Goal: Task Accomplishment & Management: Manage account settings

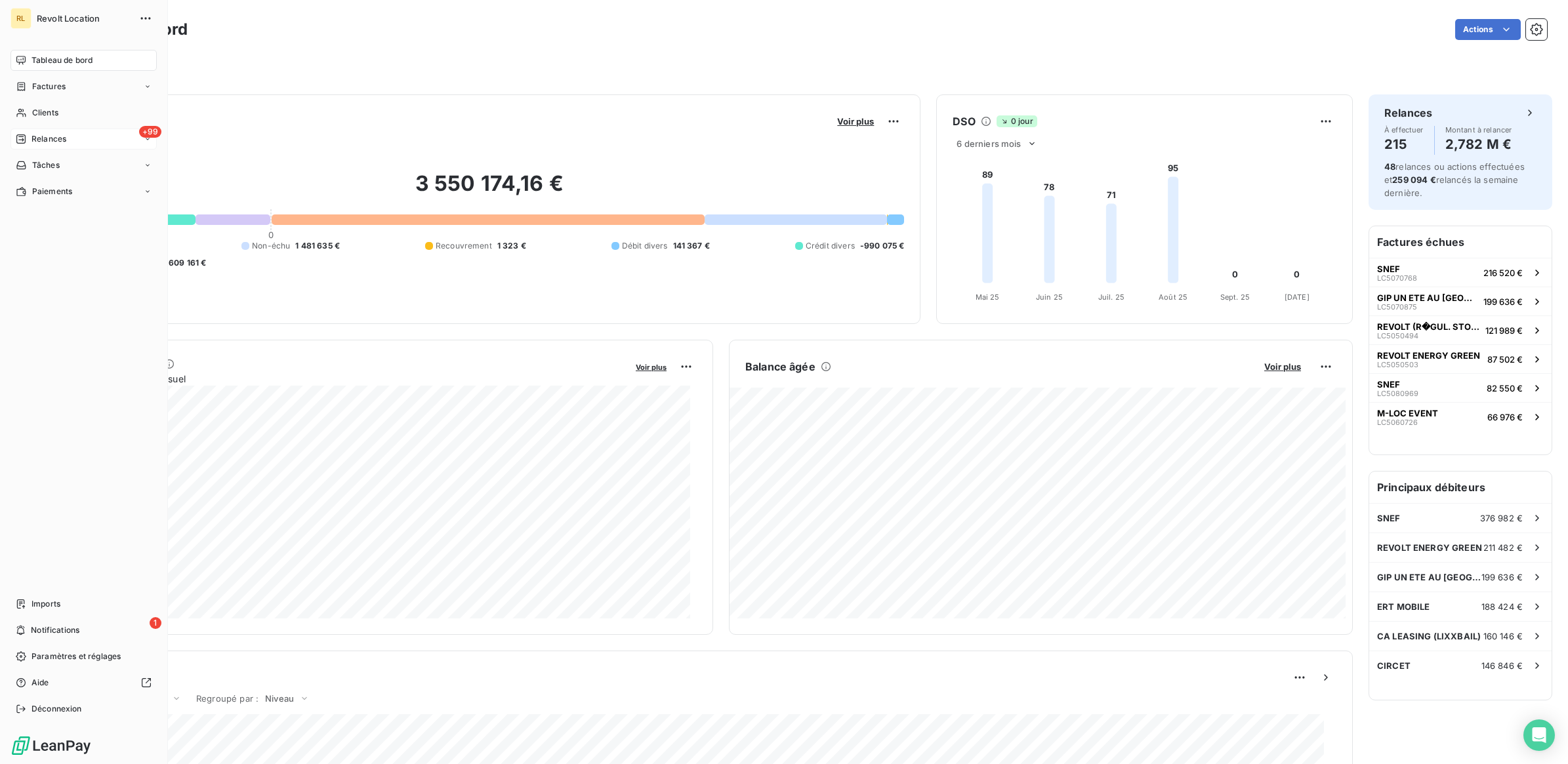
click at [58, 135] on span "Relances" at bounding box center [48, 138] width 35 height 12
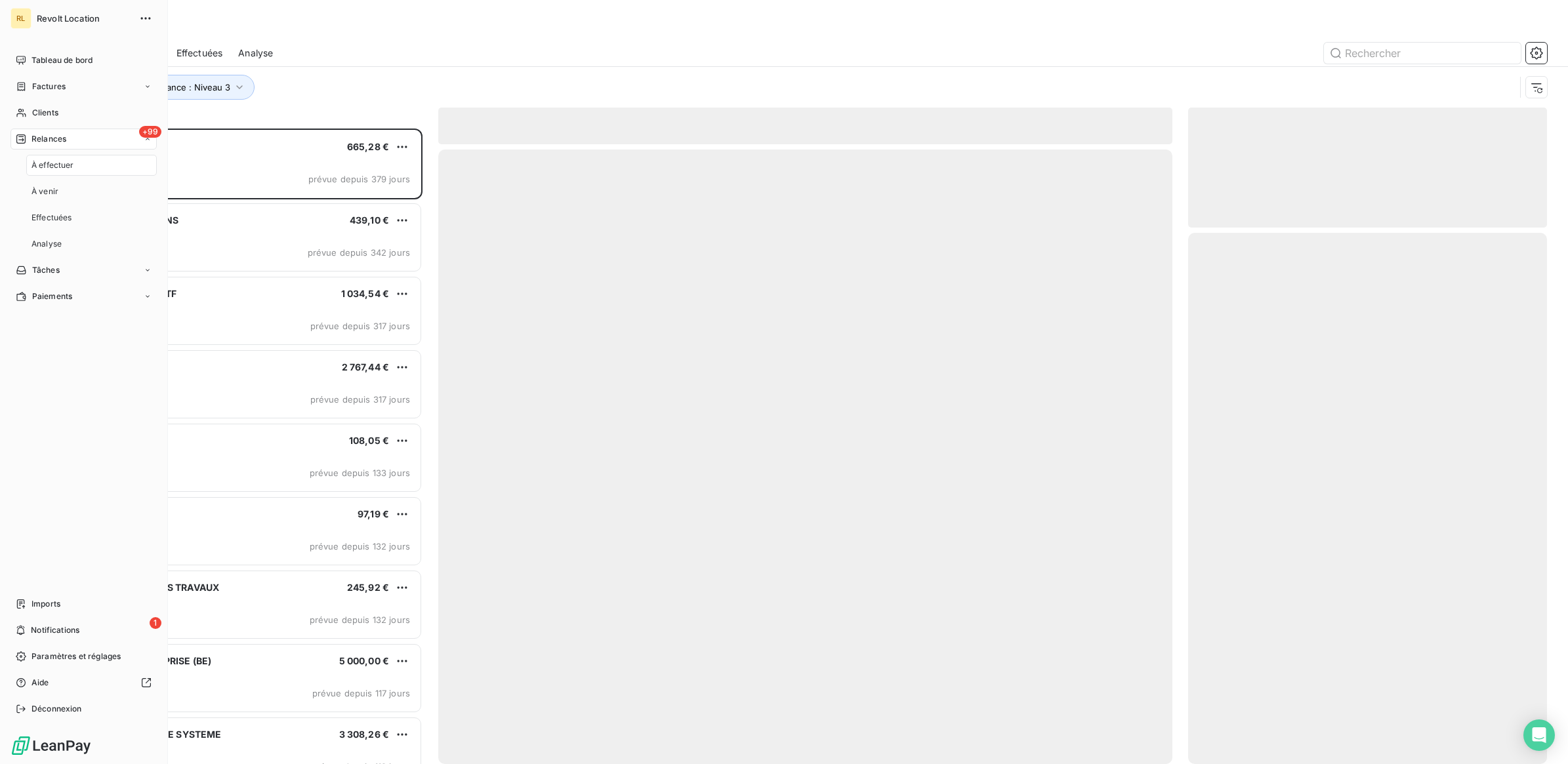
scroll to position [623, 346]
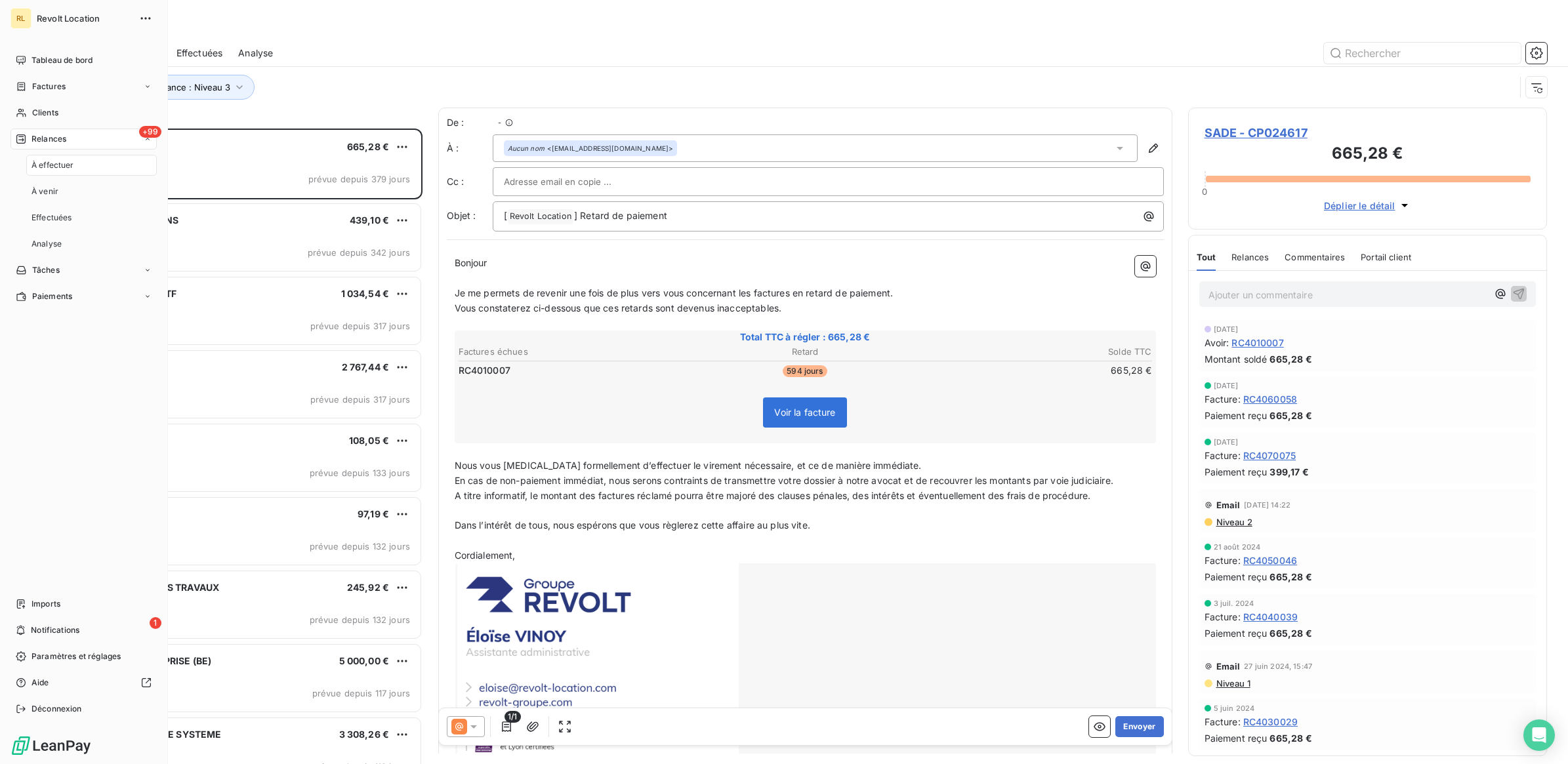
click at [62, 165] on span "À effectuer" at bounding box center [52, 164] width 42 height 12
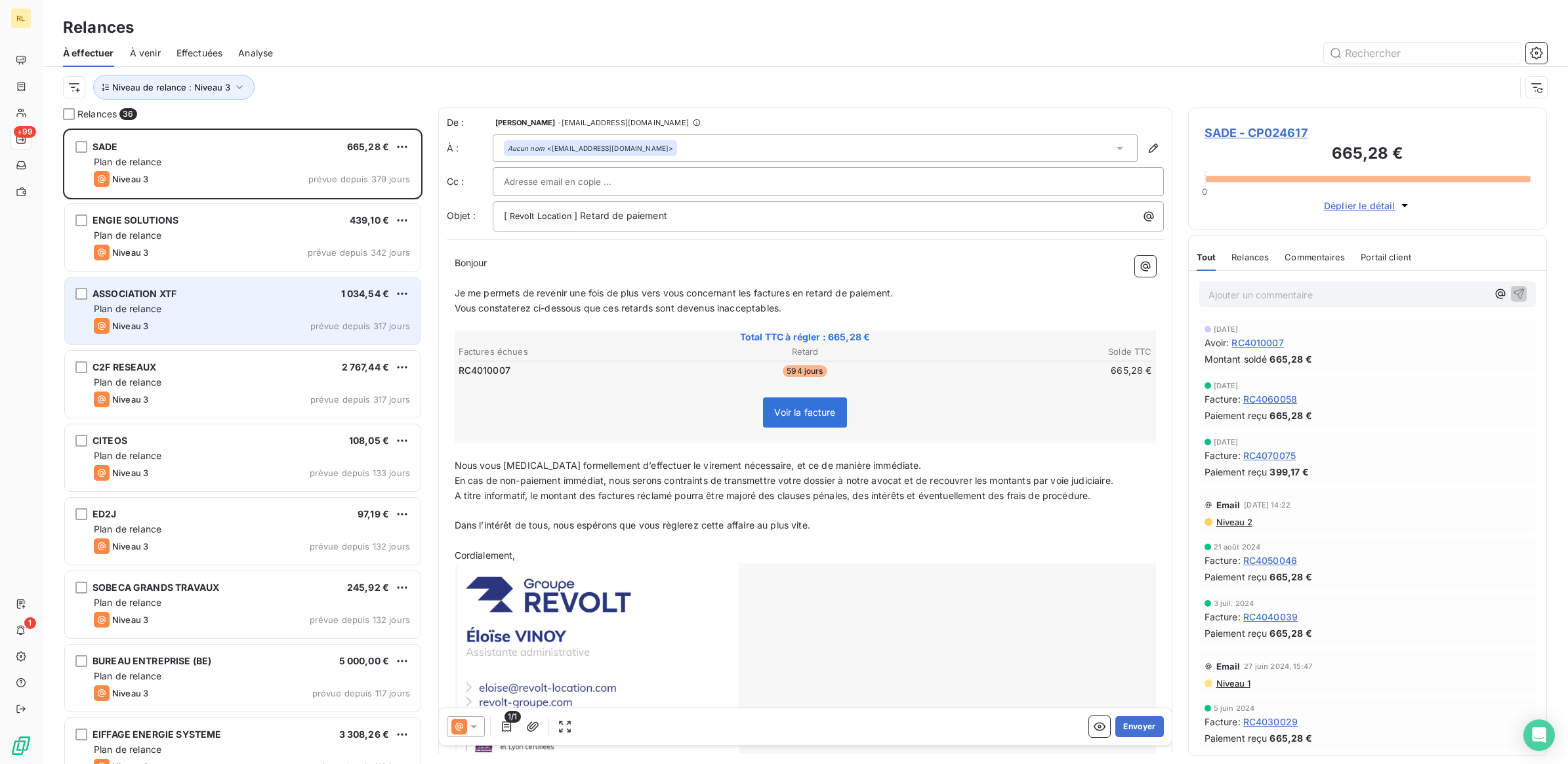
click at [249, 319] on div "Niveau 3 prévue depuis 317 jours" at bounding box center [251, 326] width 316 height 15
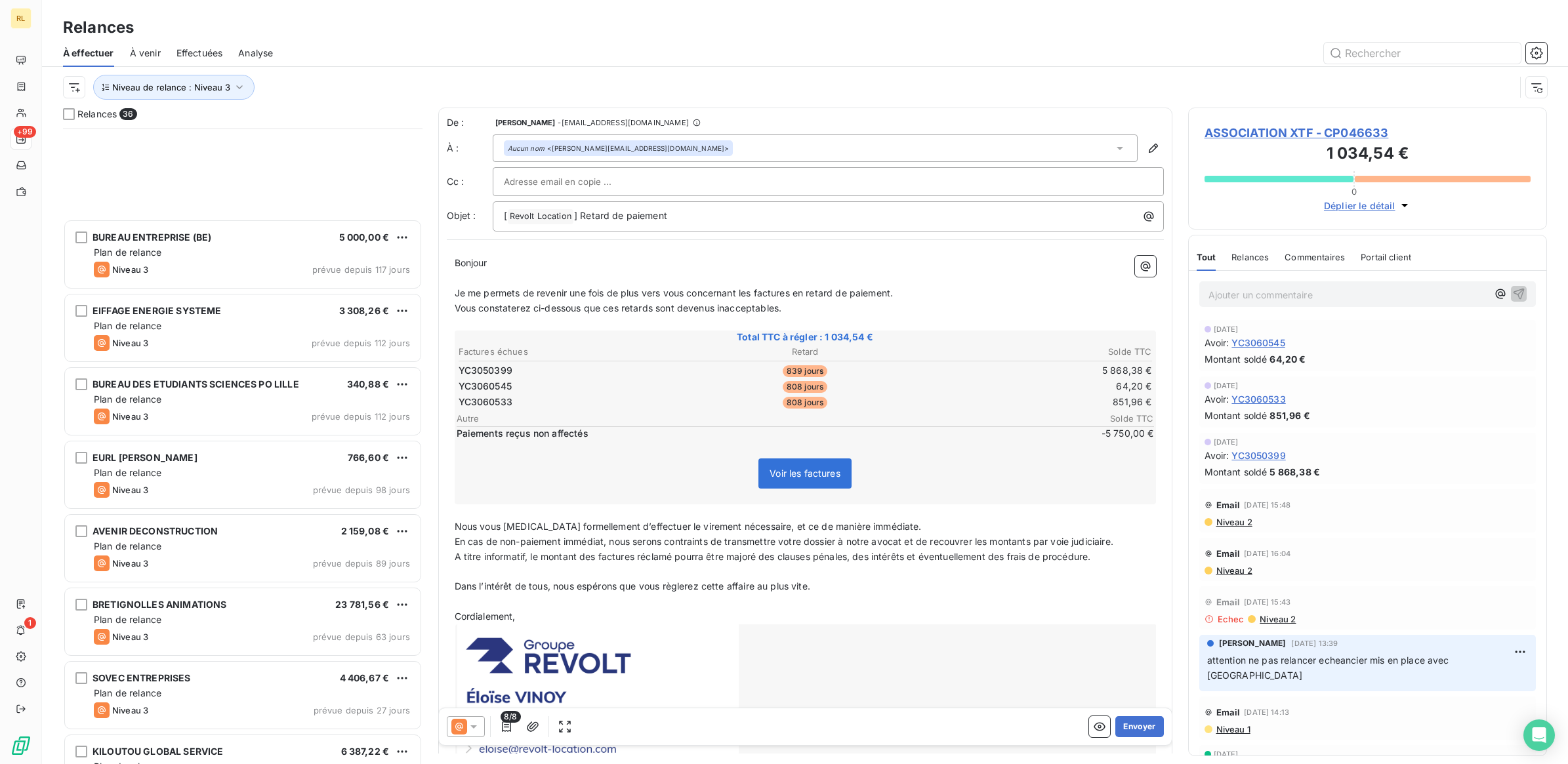
scroll to position [739, 0]
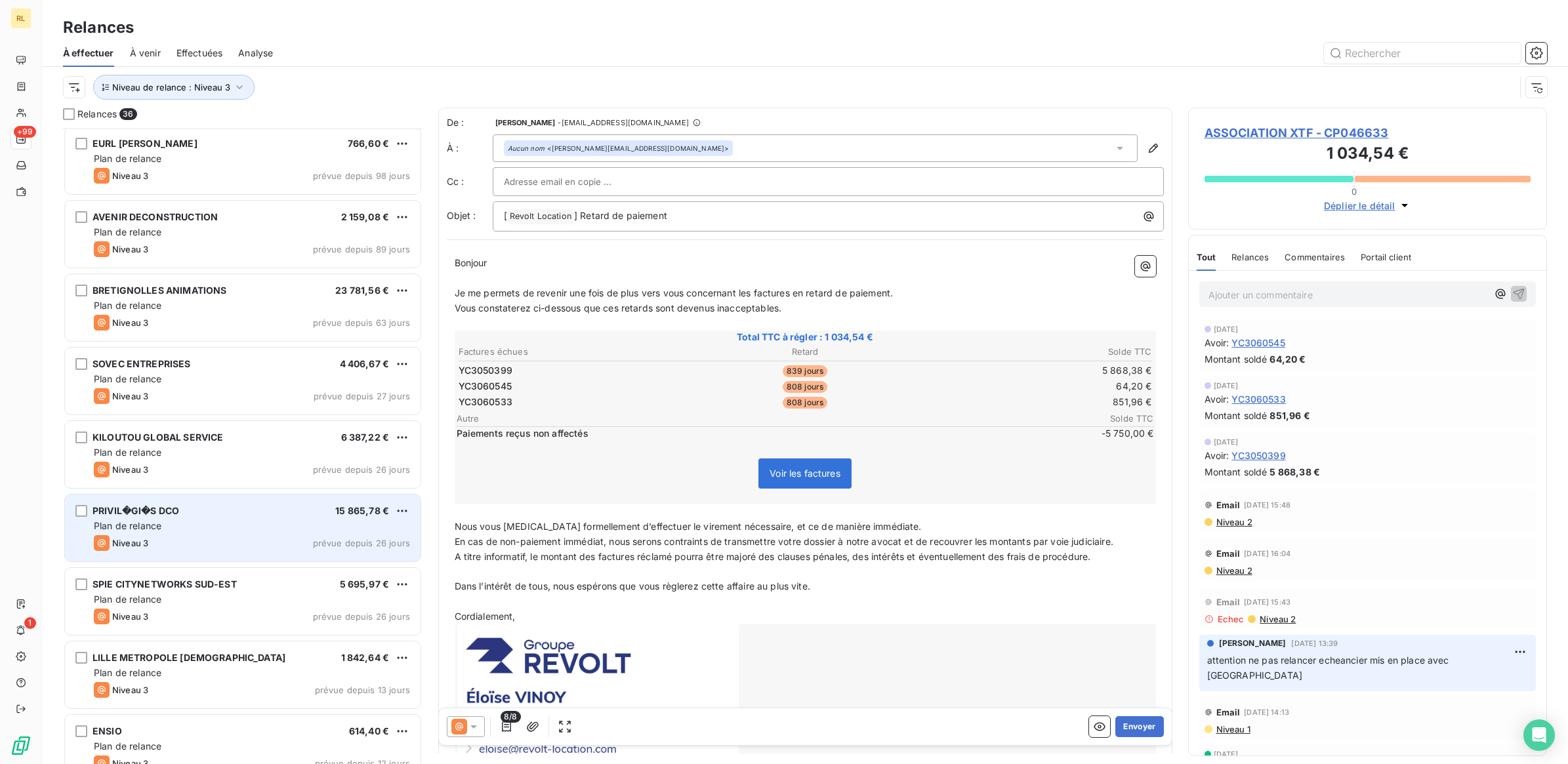
click at [244, 520] on div "Plan de relance" at bounding box center [251, 526] width 316 height 13
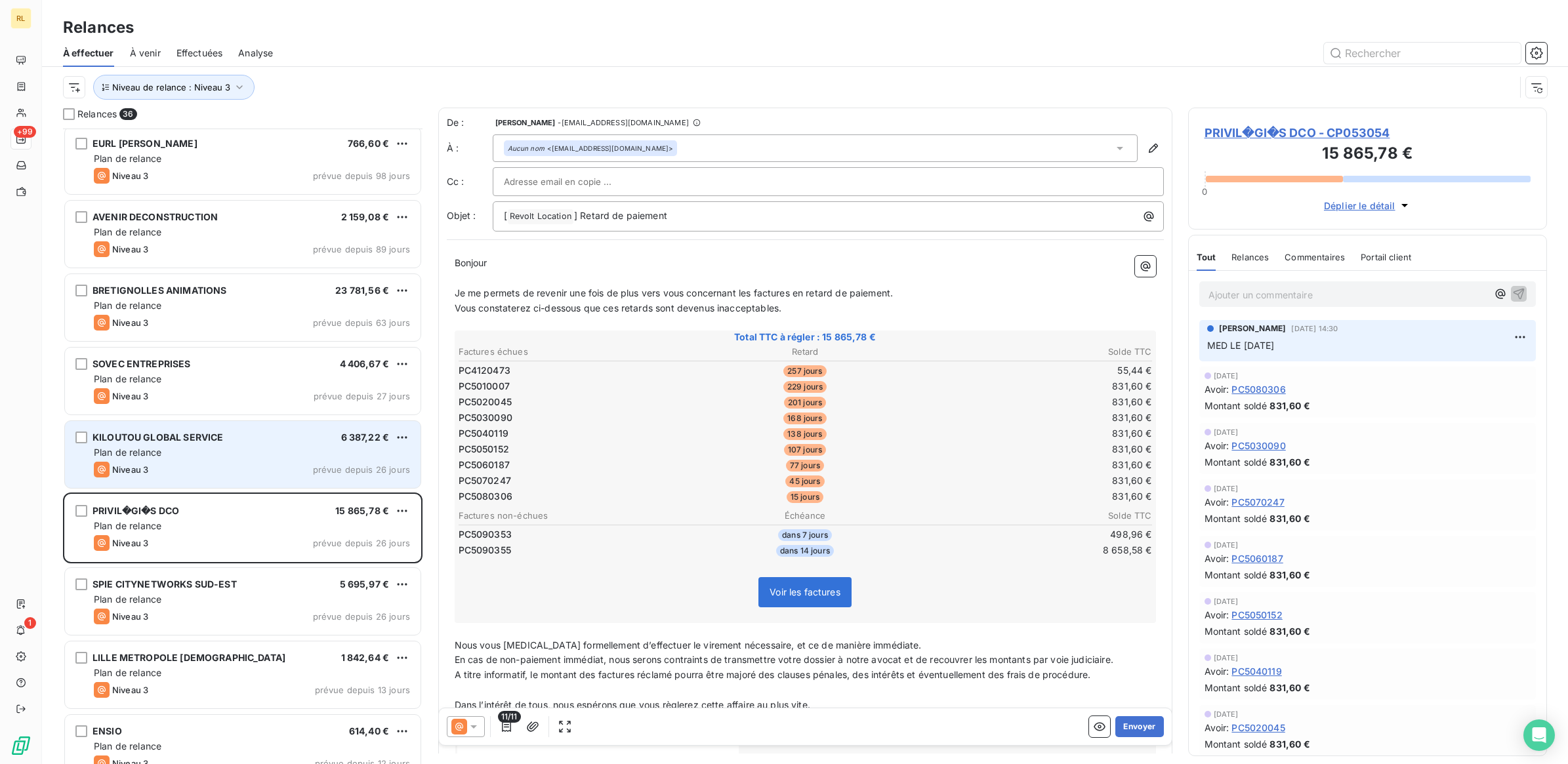
click at [251, 446] on div "Plan de relance" at bounding box center [251, 452] width 316 height 13
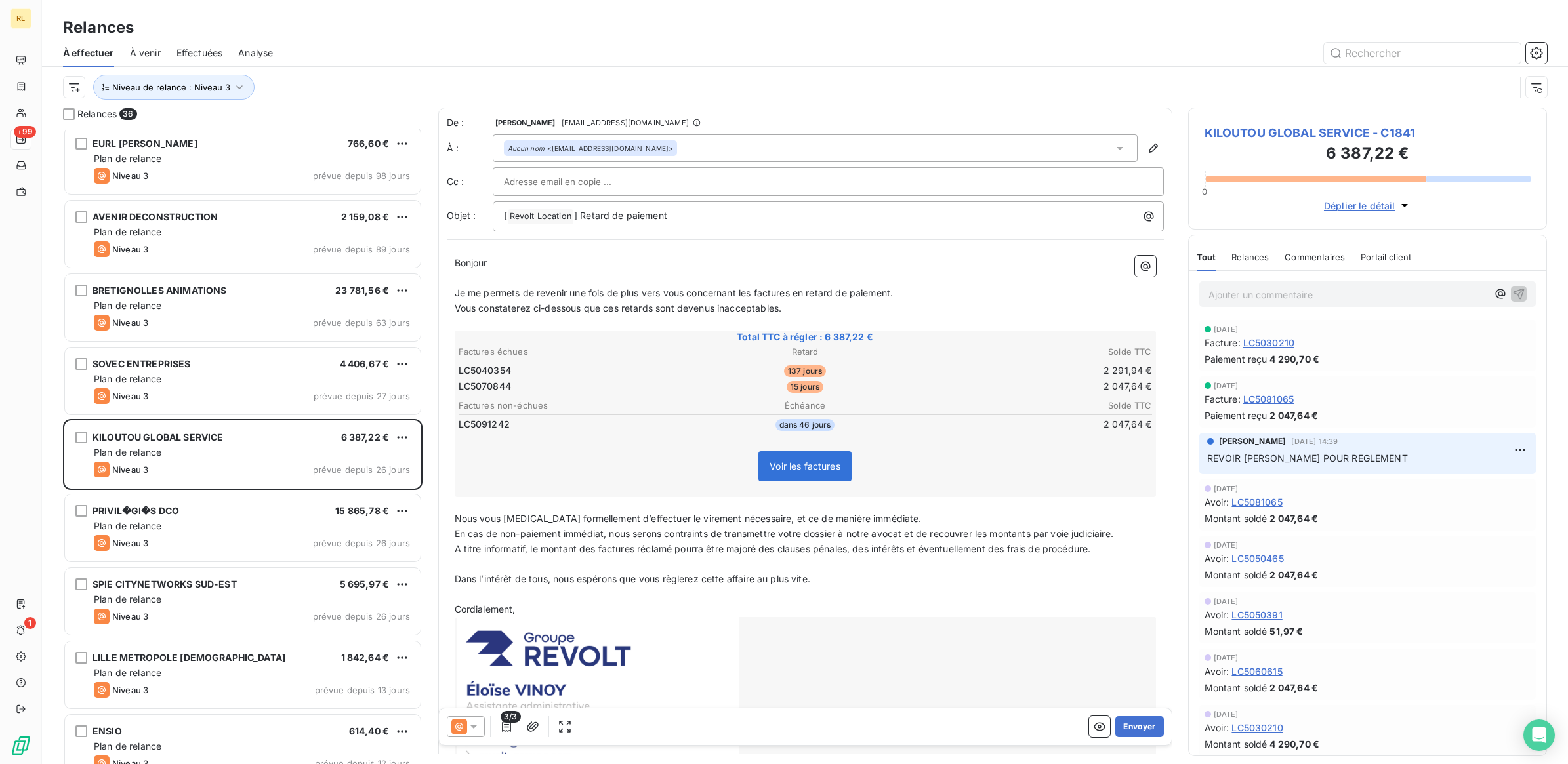
click at [1296, 296] on p "Ajouter un commentaire ﻿" at bounding box center [1348, 294] width 279 height 16
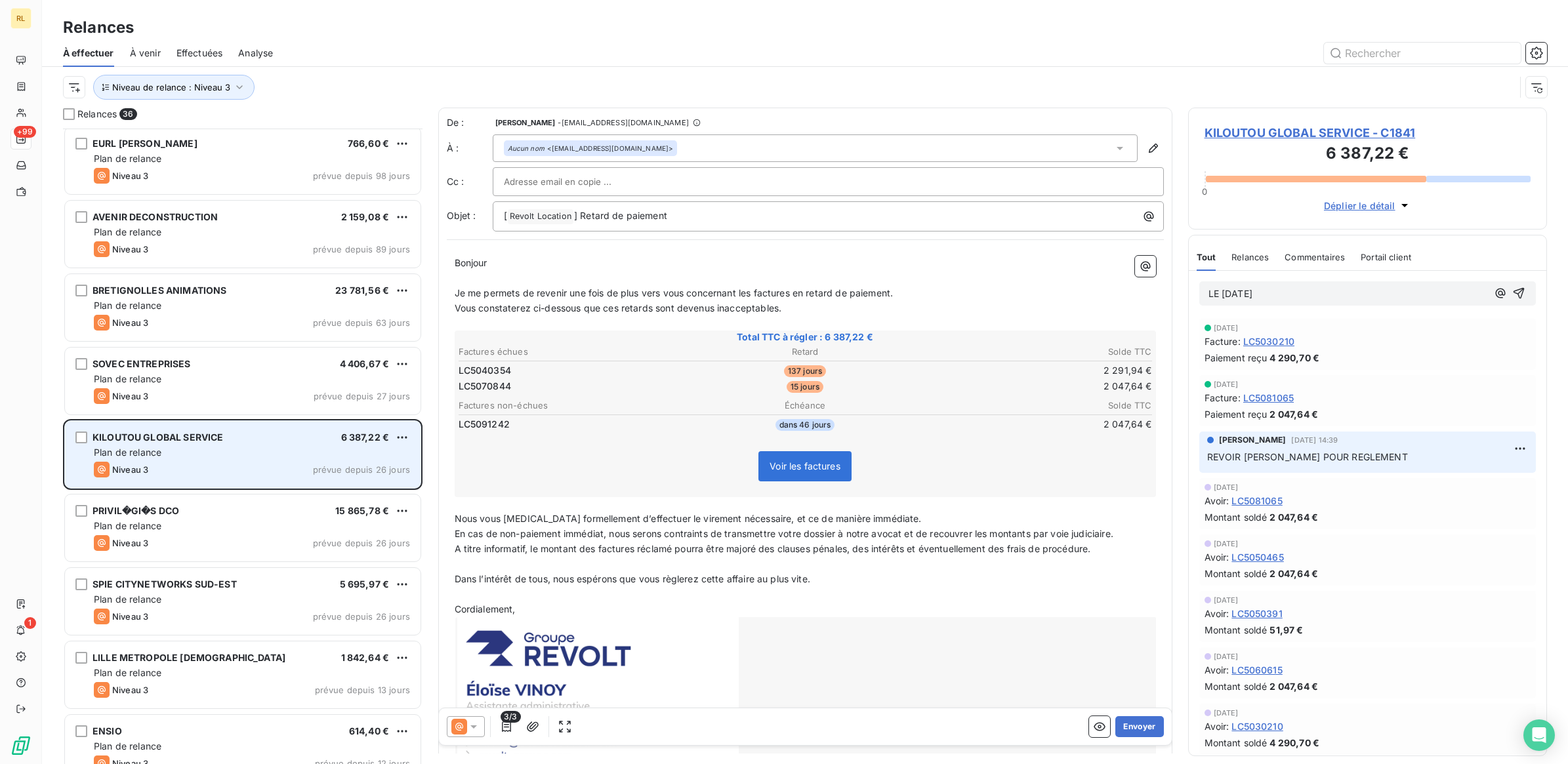
click at [293, 464] on div "Niveau 3 prévue depuis 26 jours" at bounding box center [251, 470] width 316 height 15
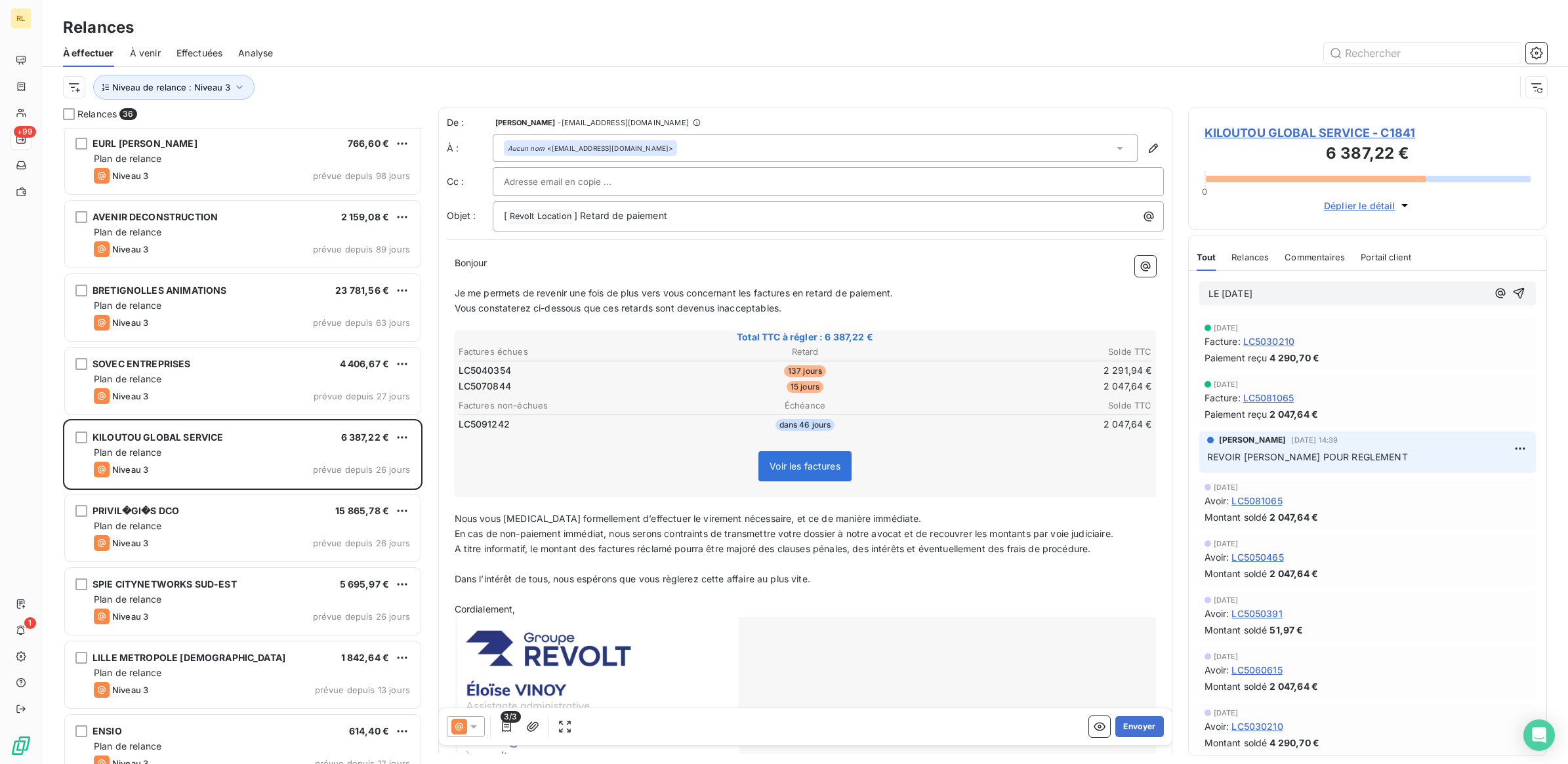
click at [1327, 296] on p "LE [DATE]" at bounding box center [1348, 294] width 279 height 15
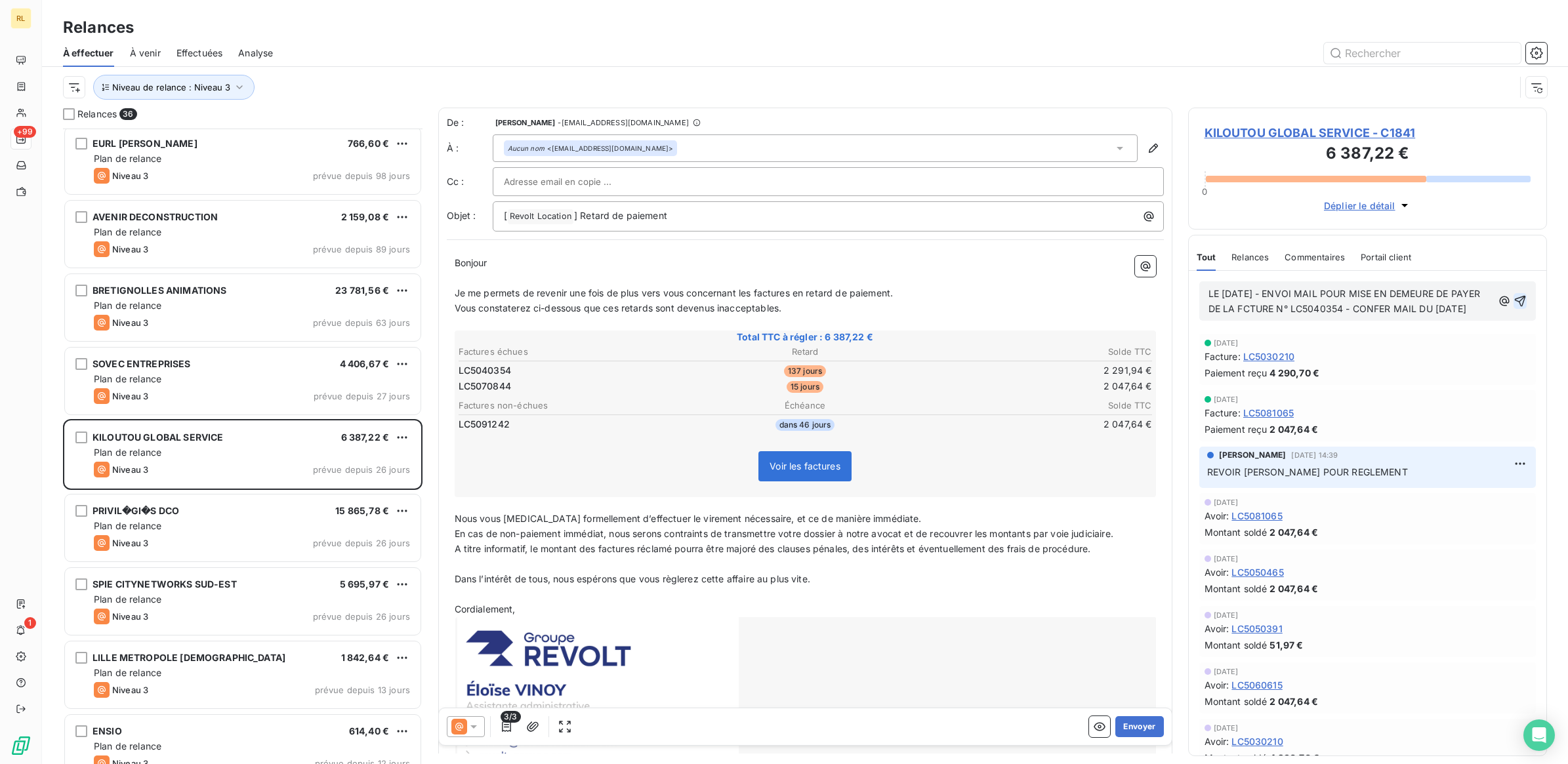
click at [1515, 307] on icon "button" at bounding box center [1520, 301] width 12 height 12
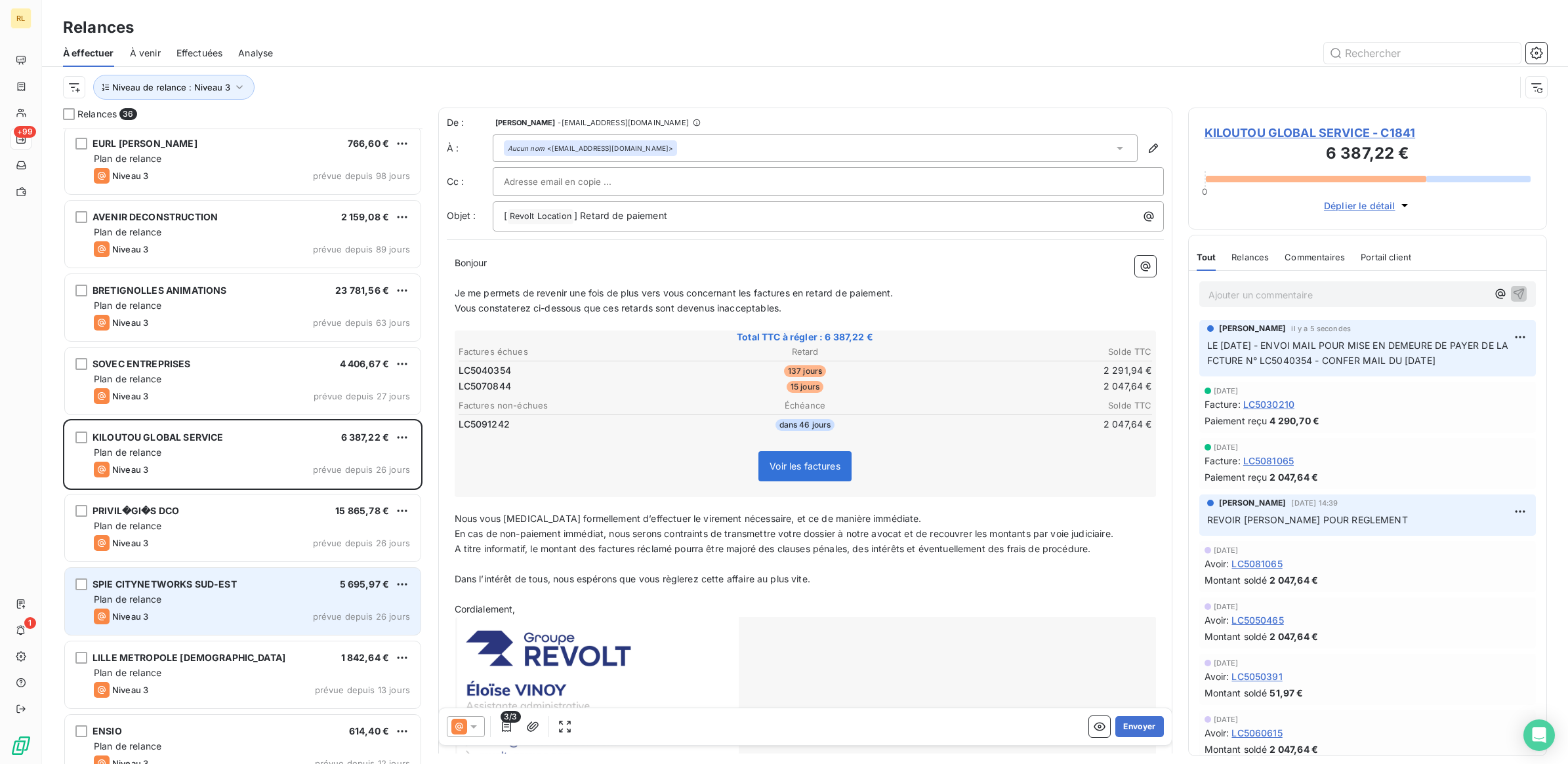
click at [285, 605] on div "Plan de relance" at bounding box center [251, 599] width 316 height 13
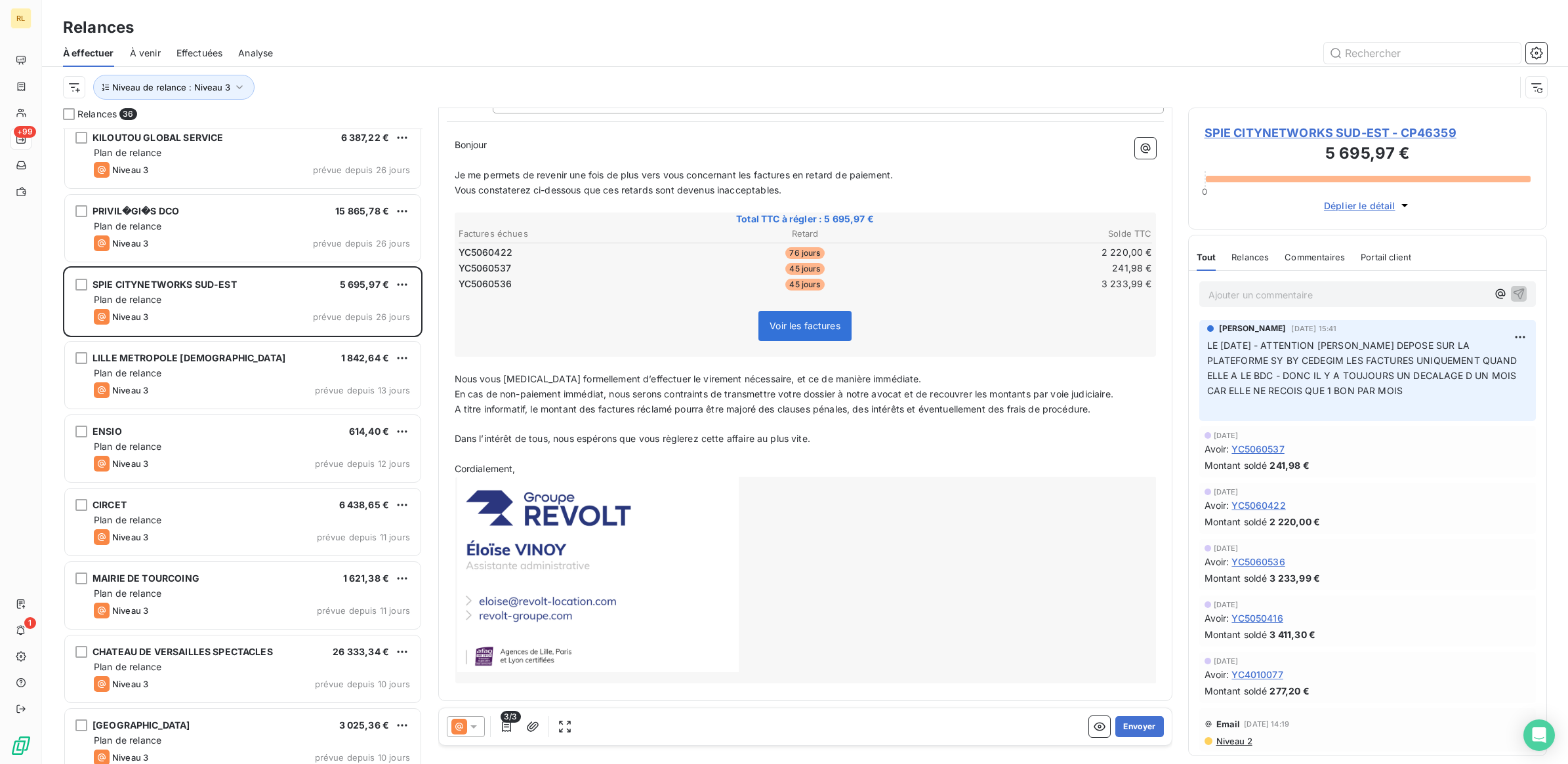
scroll to position [1066, 0]
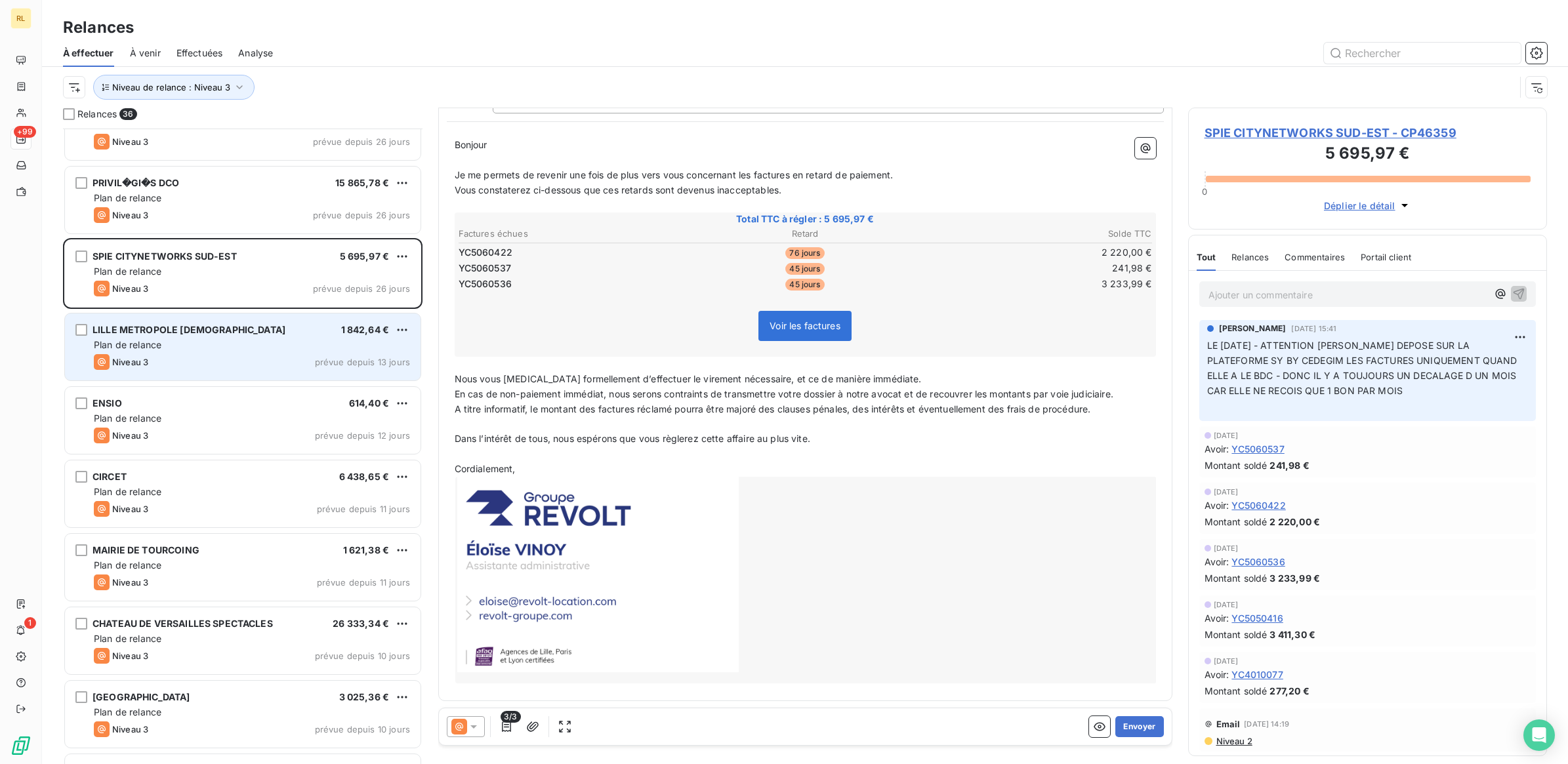
click at [249, 346] on div "Plan de relance" at bounding box center [251, 344] width 316 height 13
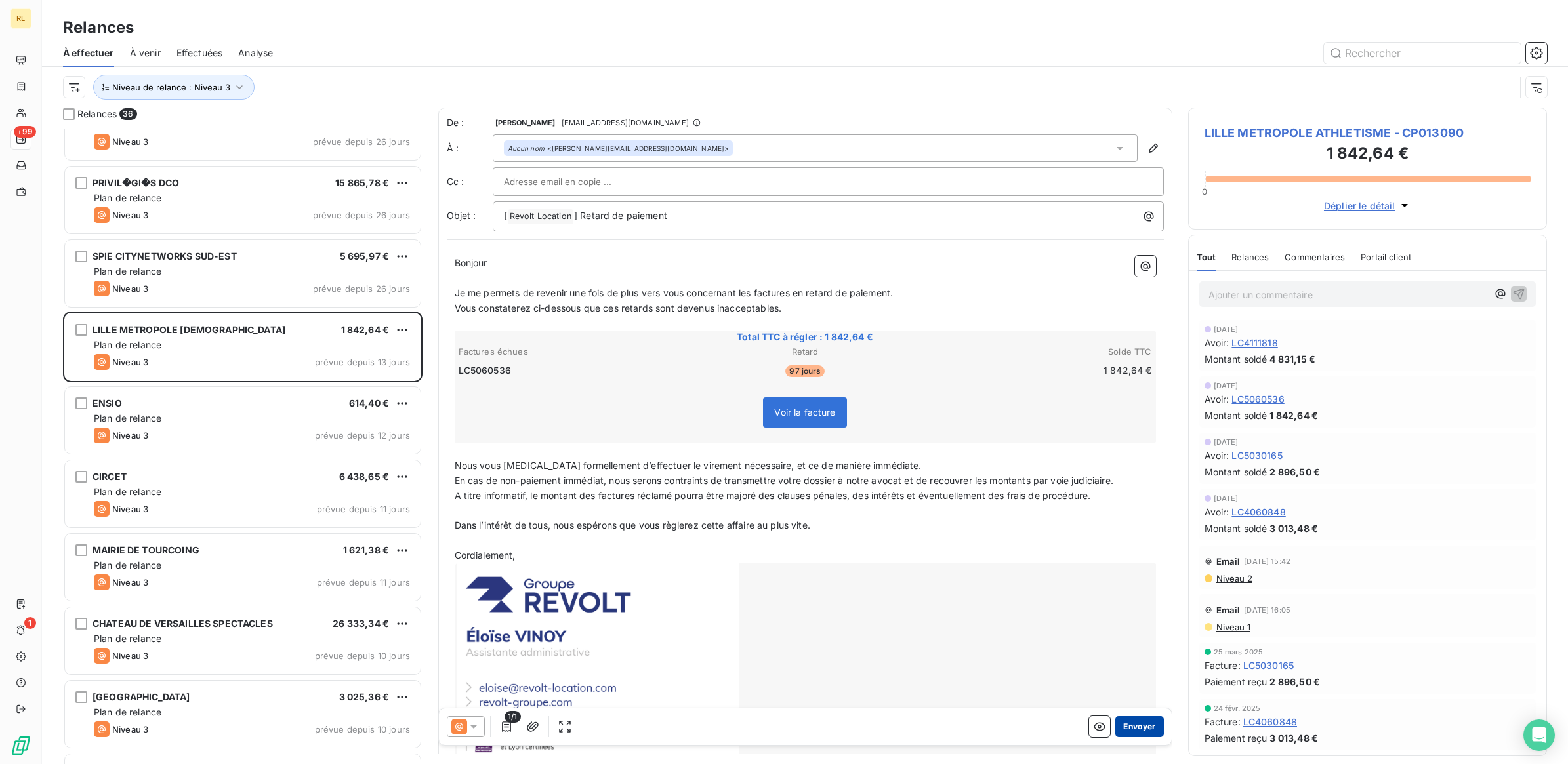
click at [1128, 728] on button "Envoyer" at bounding box center [1139, 726] width 48 height 21
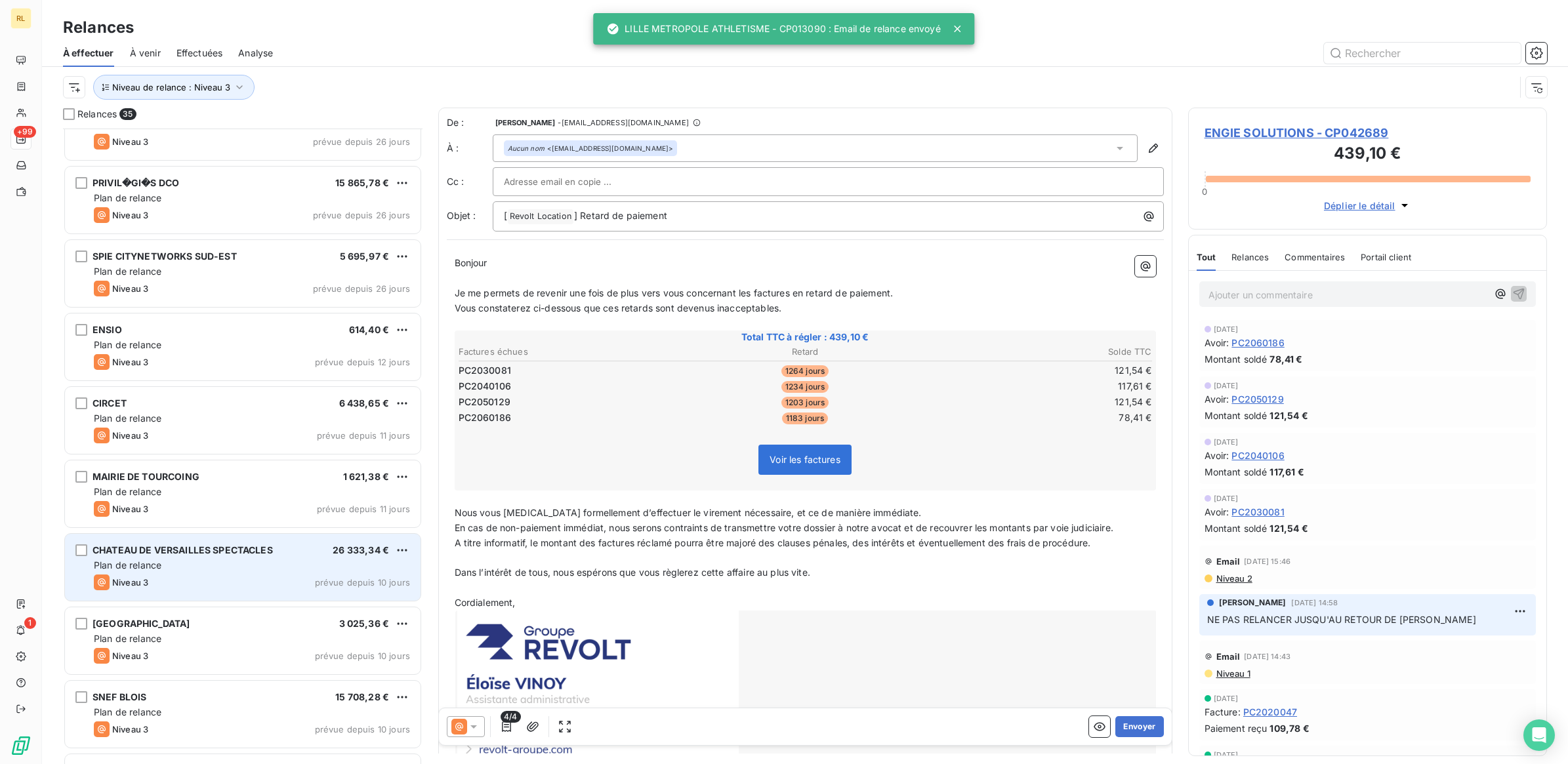
click at [204, 569] on div "Plan de relance" at bounding box center [251, 565] width 316 height 13
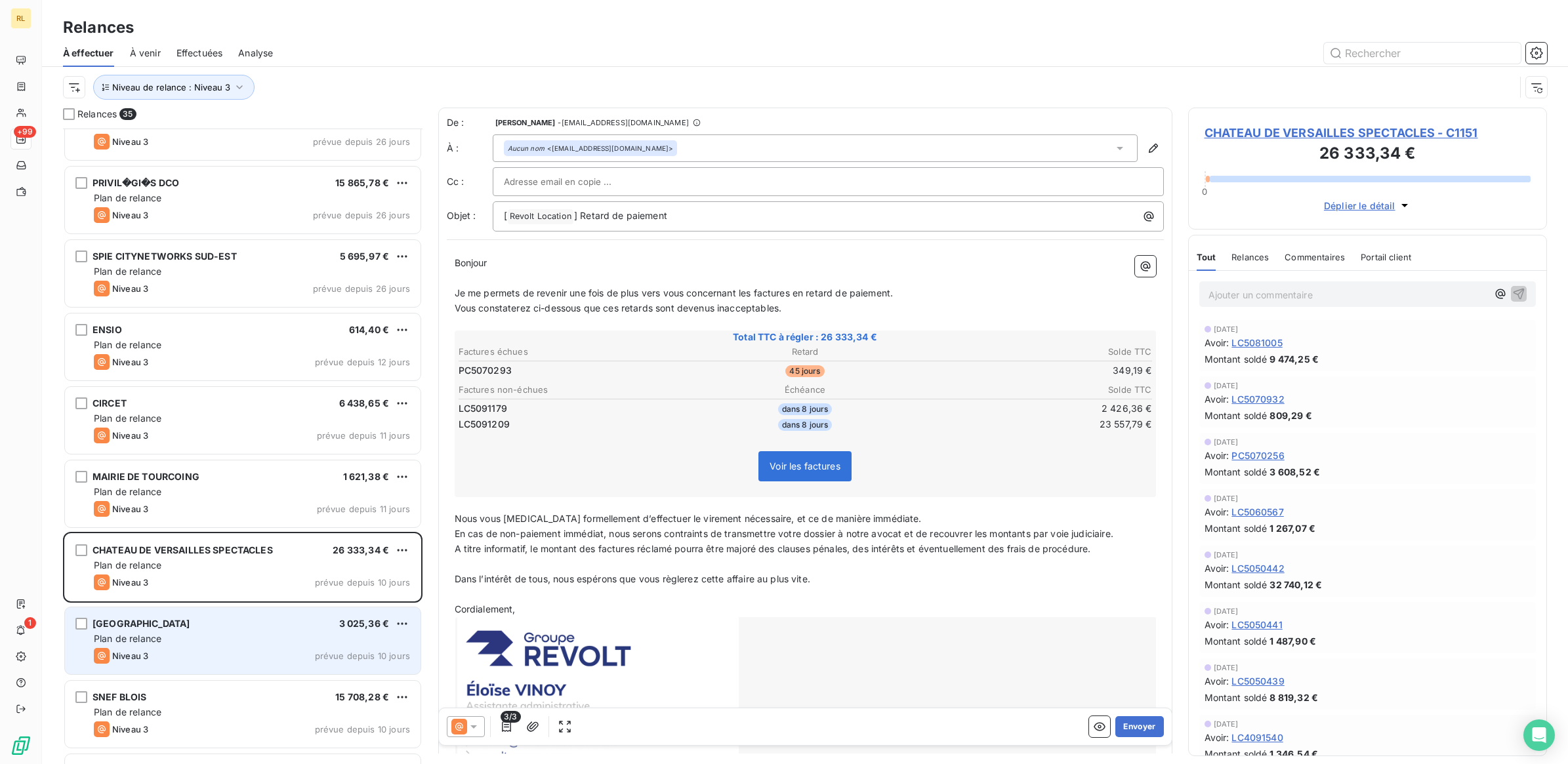
click at [239, 624] on div "[GEOGRAPHIC_DATA] 3 025,36 €" at bounding box center [251, 623] width 316 height 12
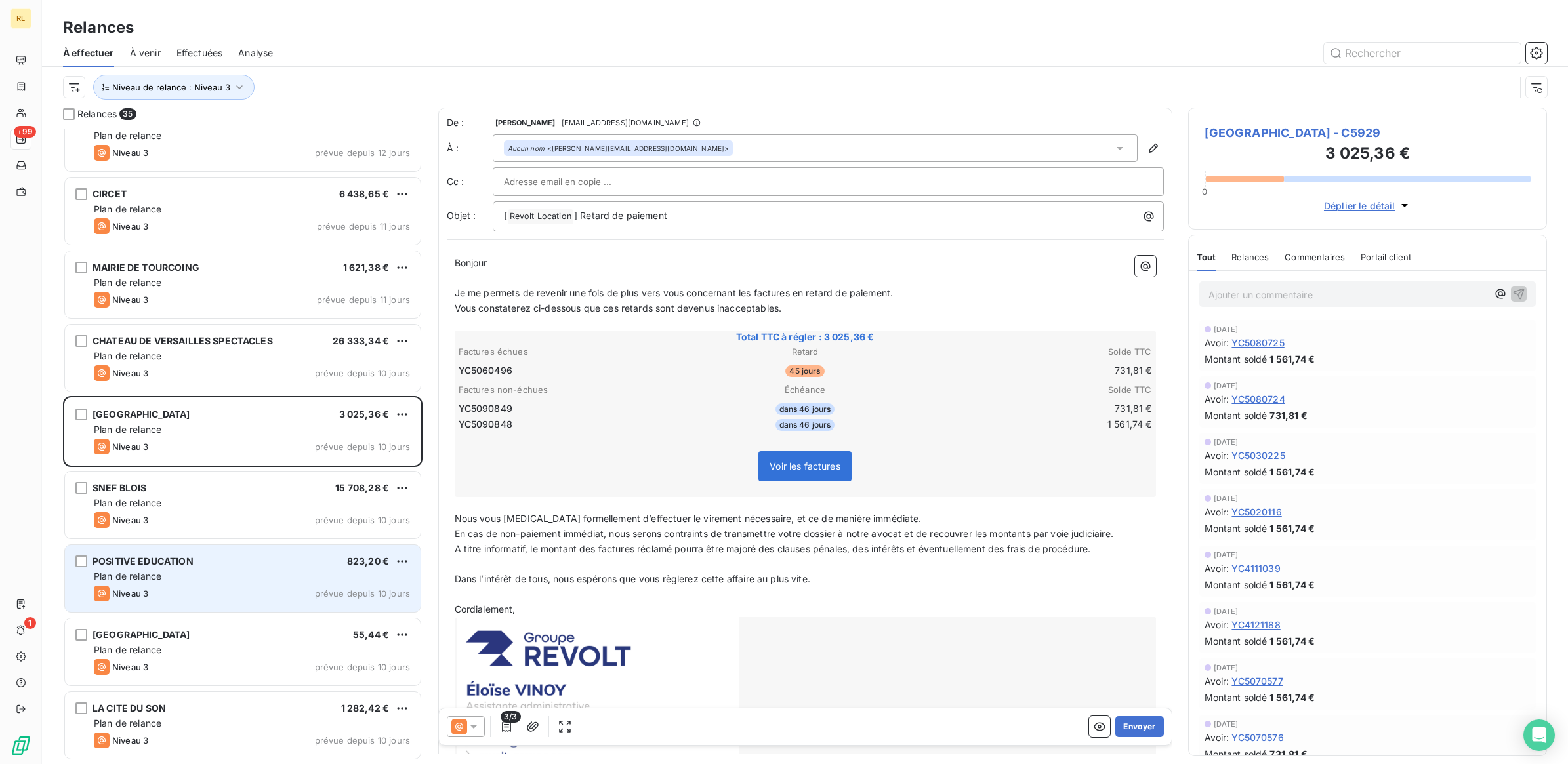
scroll to position [1312, 0]
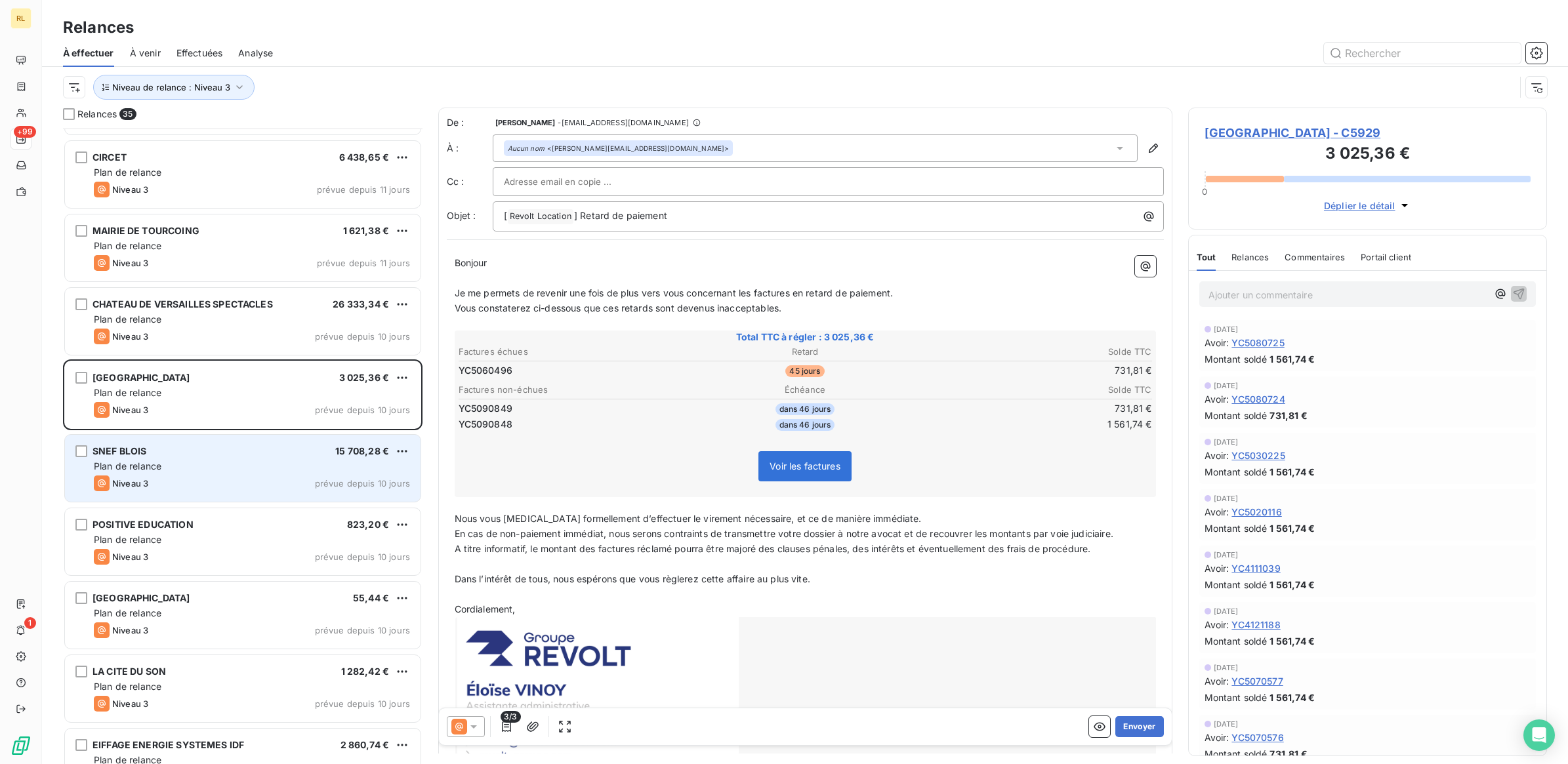
click at [241, 460] on div "Plan de relance" at bounding box center [251, 466] width 316 height 13
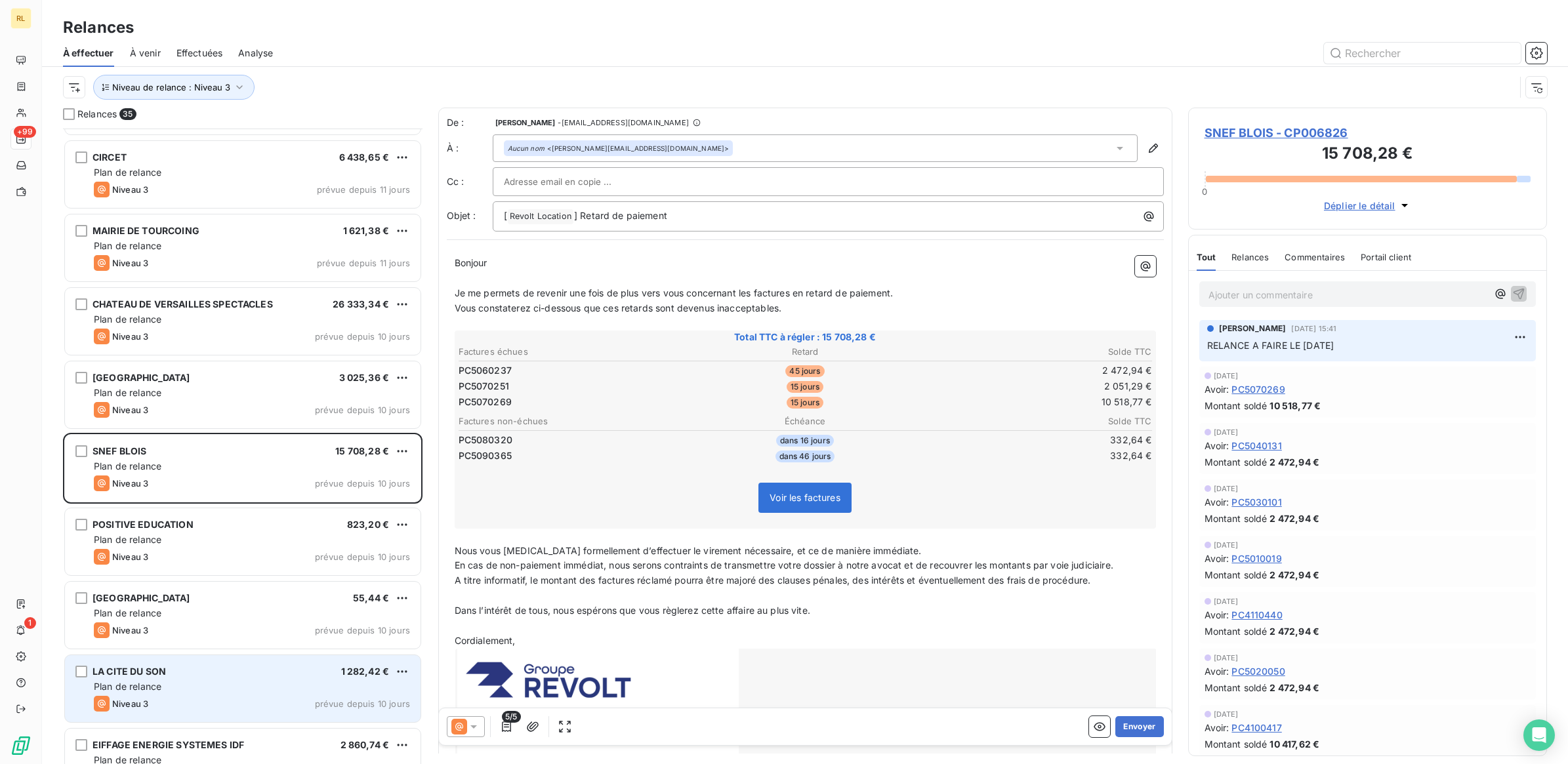
click at [243, 677] on div "LA CITE DU SON [DEMOGRAPHIC_DATA] 282,42 € Plan de relance Niveau 3 prévue depu…" at bounding box center [242, 688] width 355 height 67
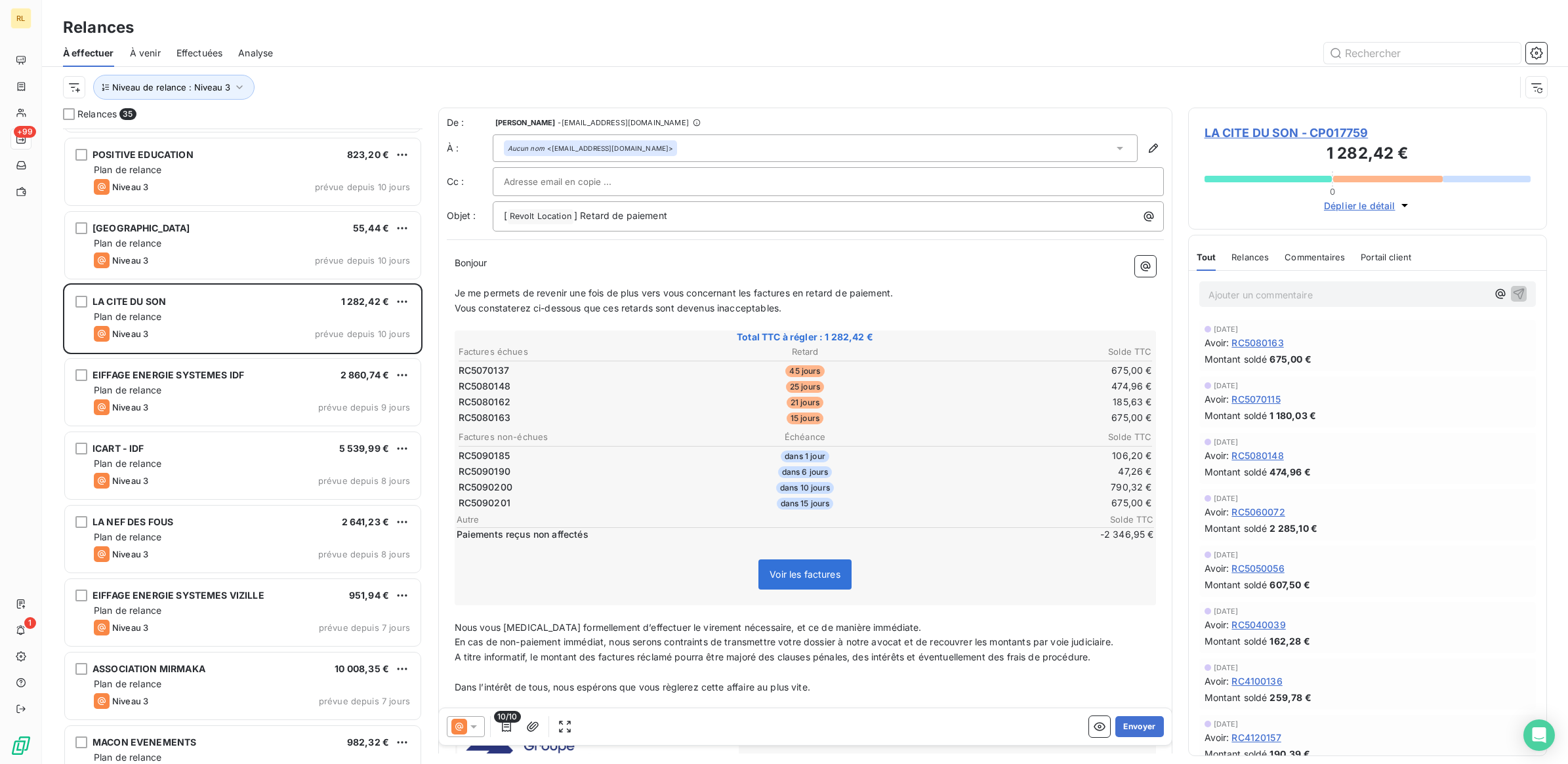
scroll to position [1722, 0]
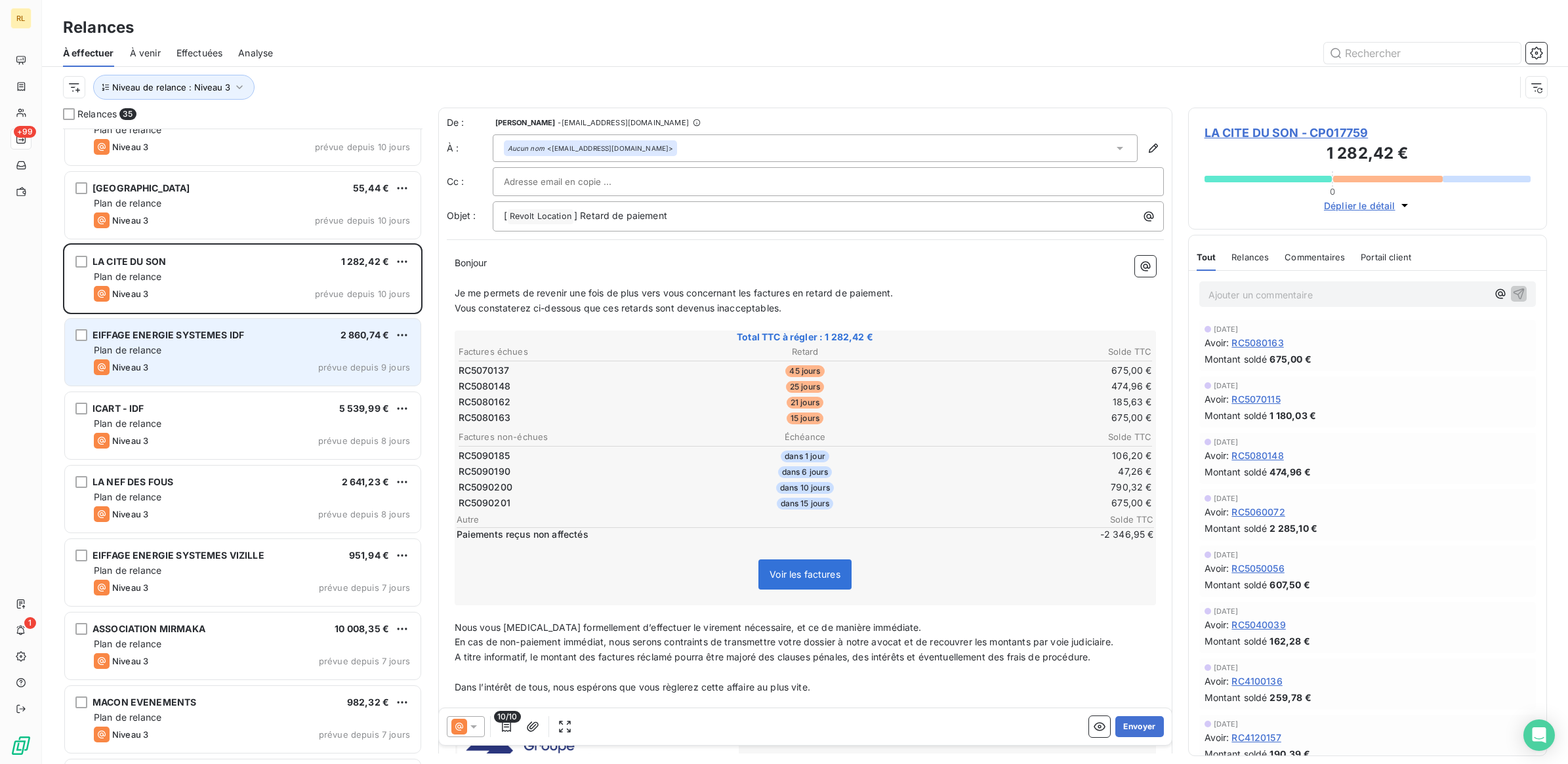
click at [235, 358] on div "EIFFAGE ENERGIE SYSTEMES IDF 2 860,74 € Plan de relance Niveau 3 prévue depuis …" at bounding box center [242, 352] width 355 height 67
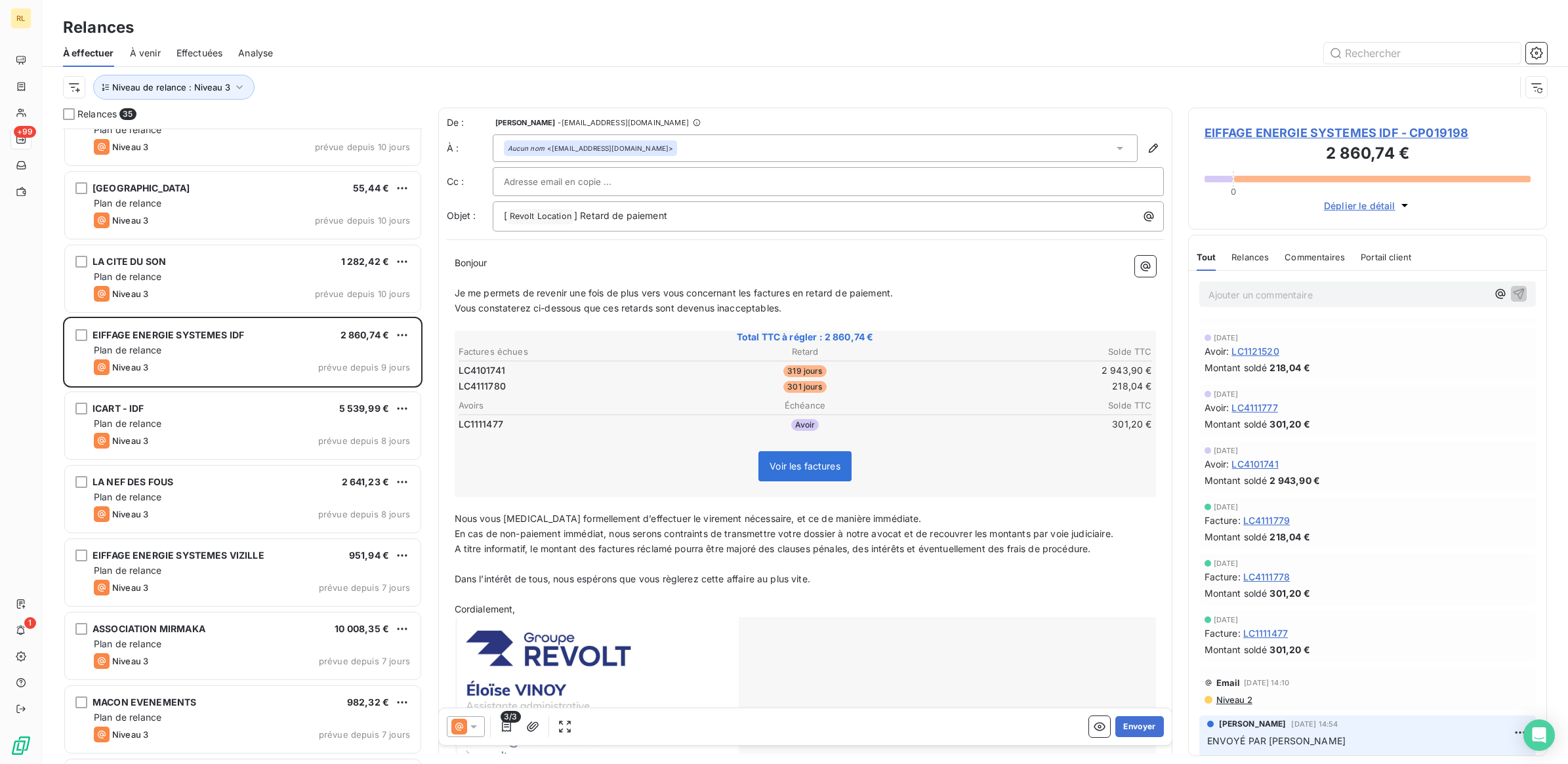
scroll to position [101, 0]
